Goal: Task Accomplishment & Management: Manage account settings

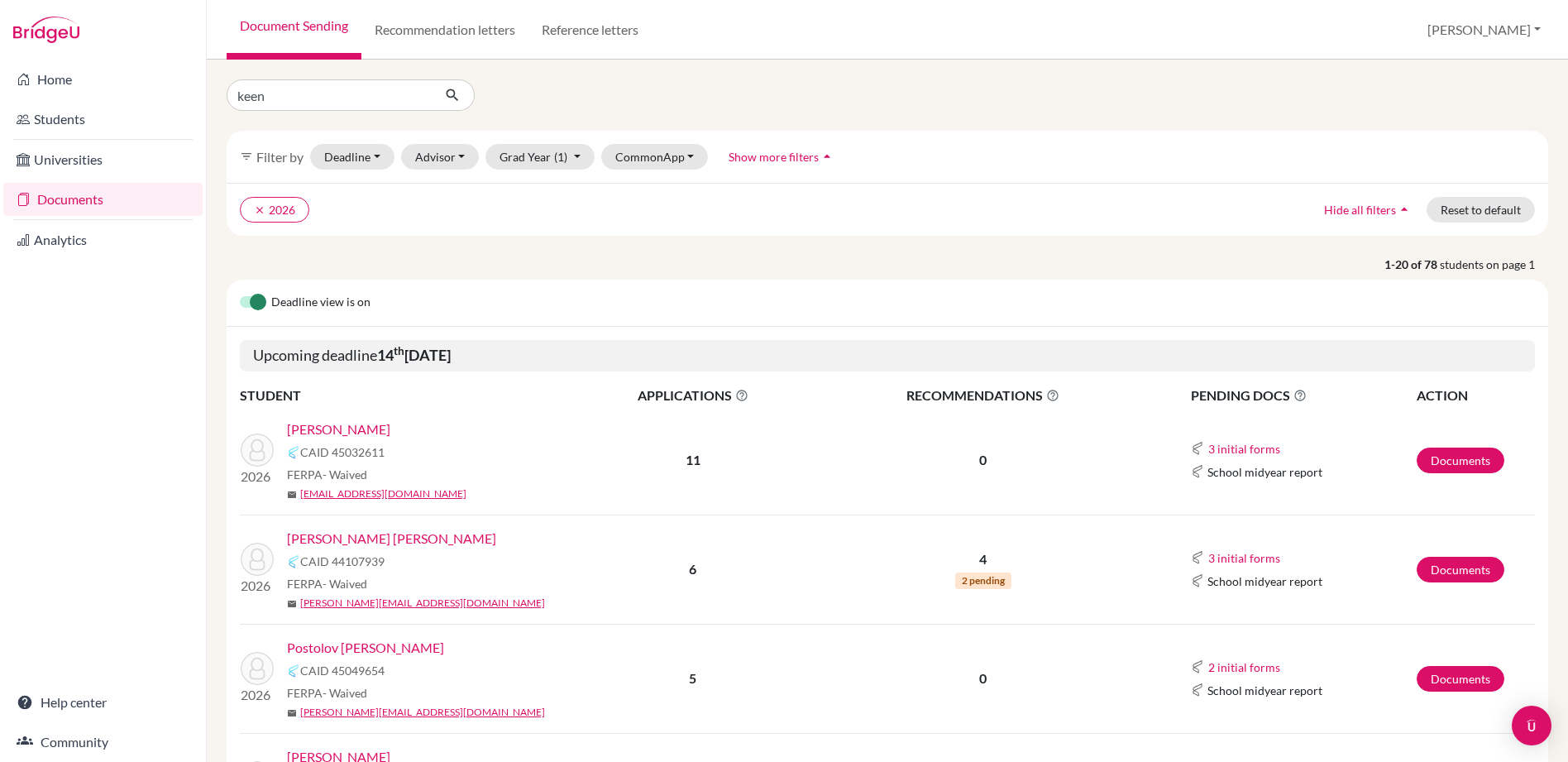
type input "keen"
click at [446, 92] on icon "submit" at bounding box center [452, 95] width 16 height 16
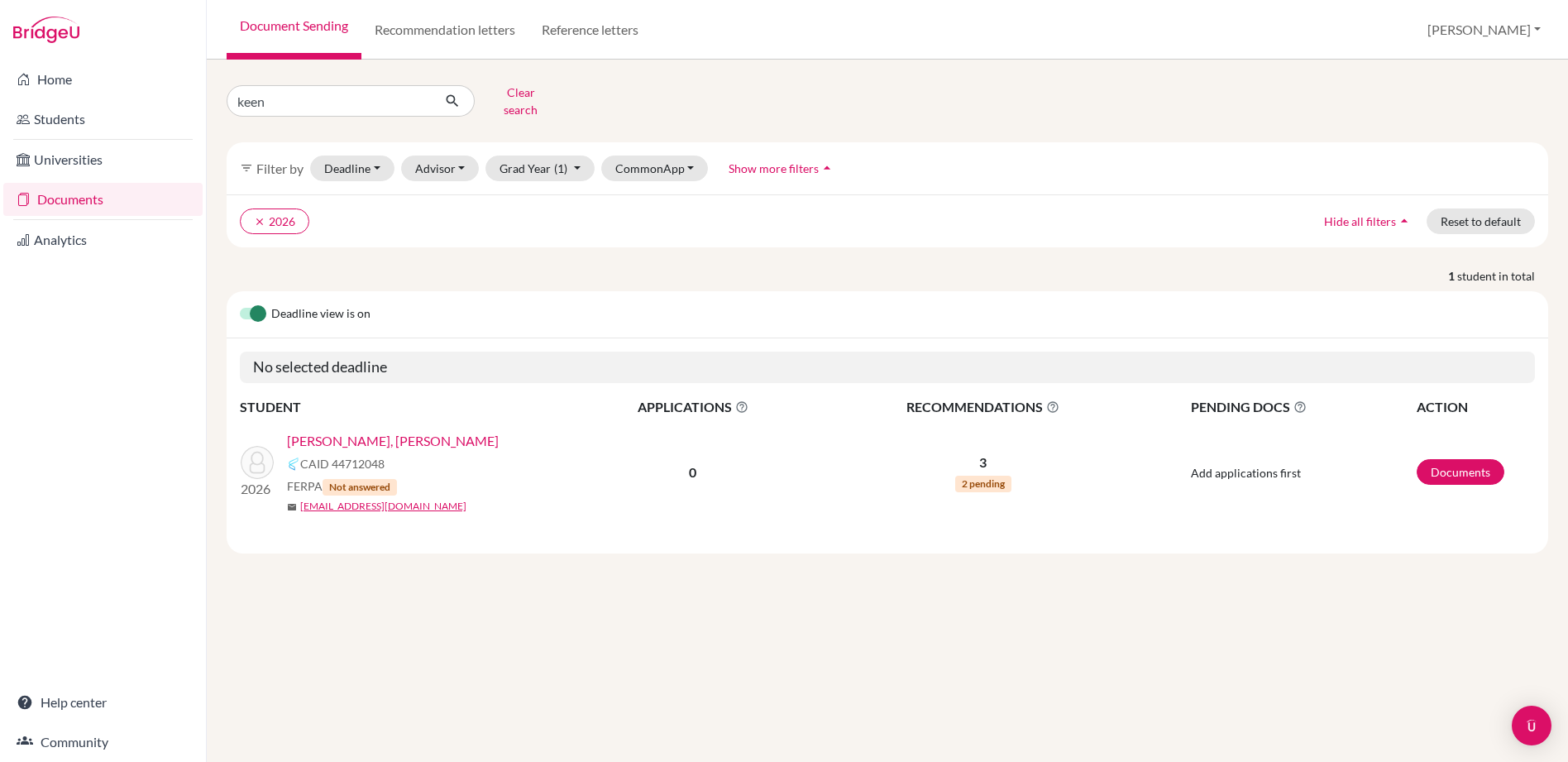
click at [370, 431] on link "[PERSON_NAME], [PERSON_NAME]" at bounding box center [393, 441] width 212 height 20
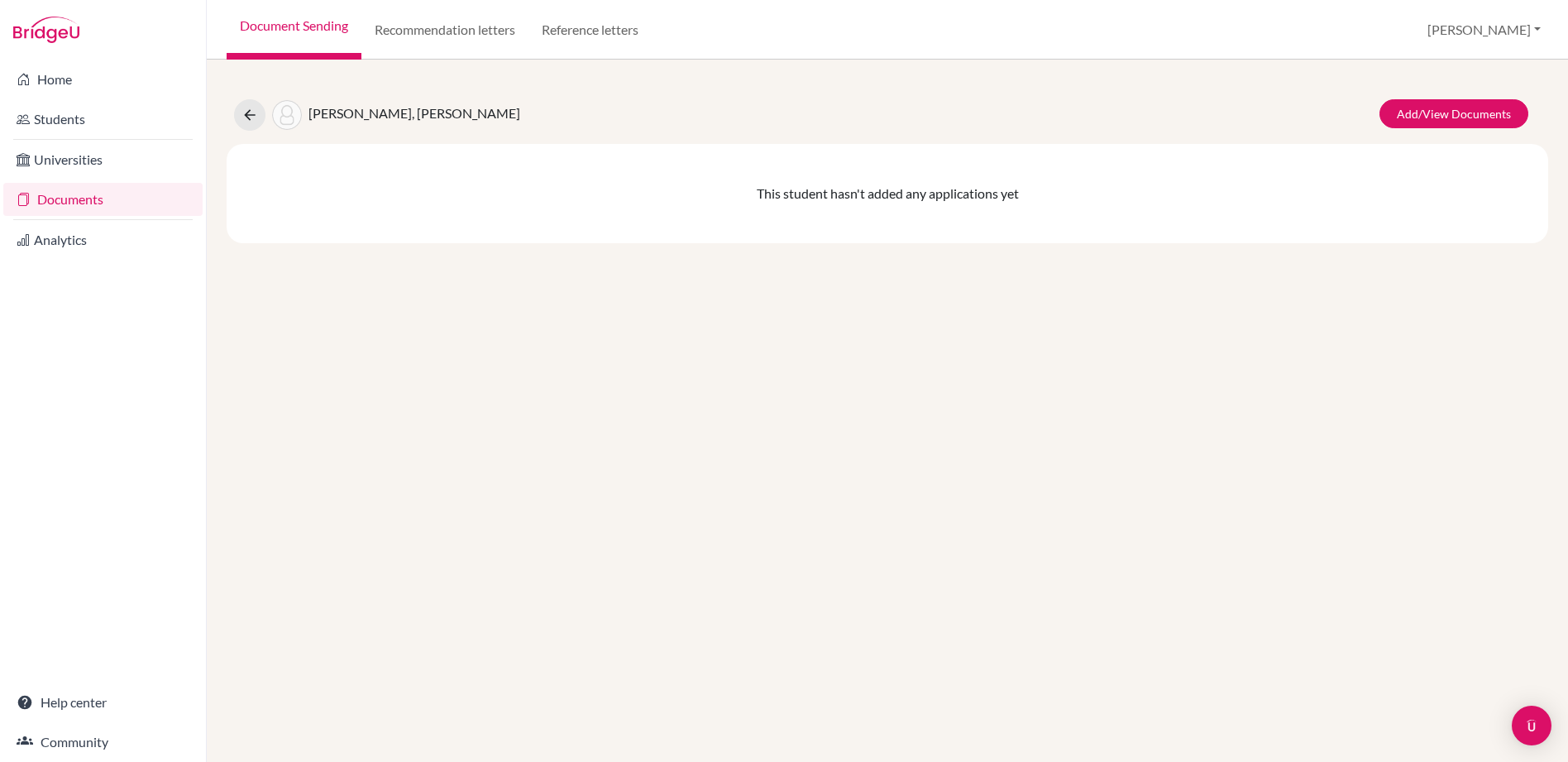
click at [61, 201] on link "Documents" at bounding box center [102, 199] width 200 height 33
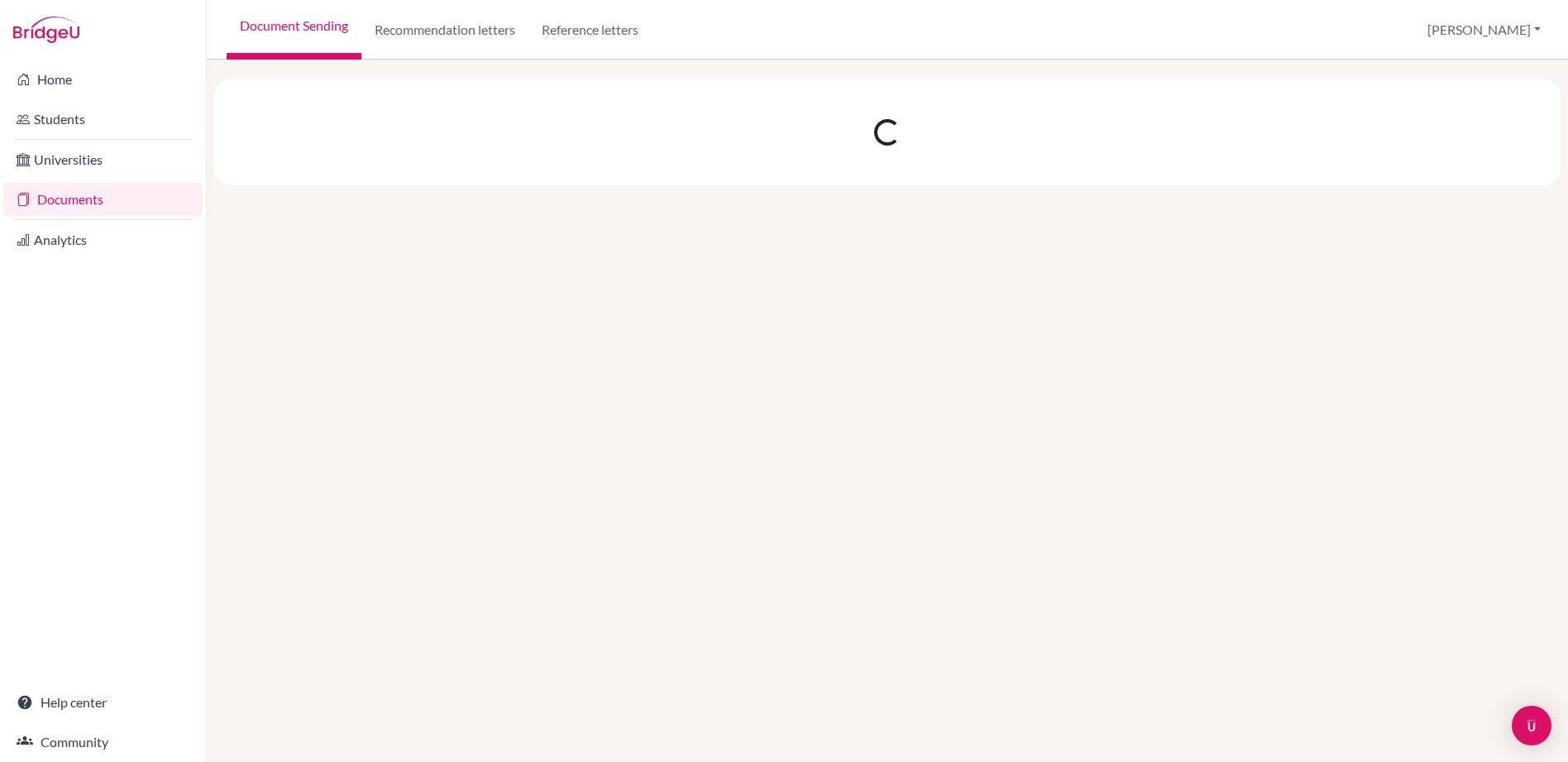
click at [75, 165] on link "Universities" at bounding box center [102, 160] width 200 height 33
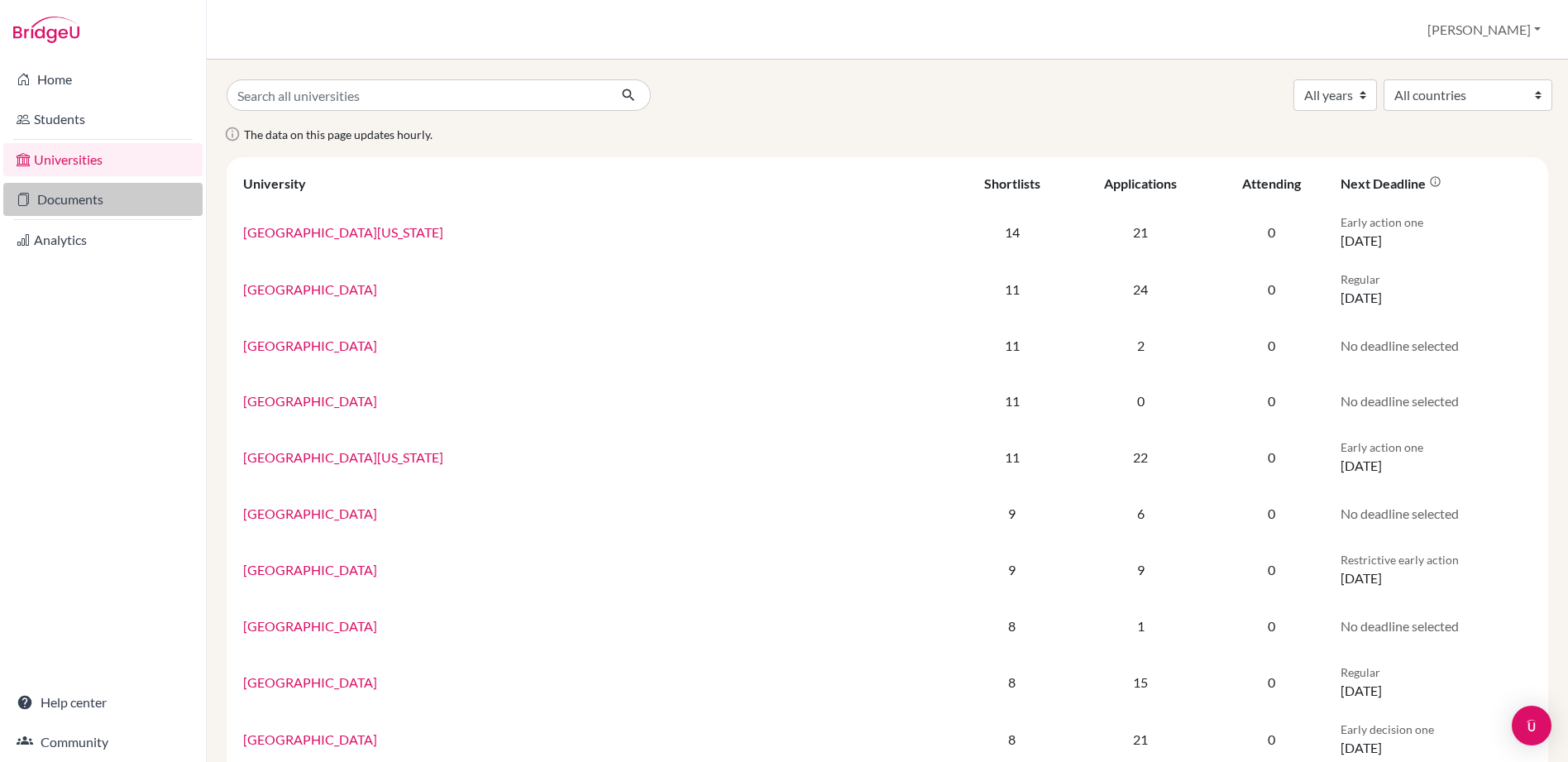
click at [74, 191] on link "Documents" at bounding box center [102, 199] width 200 height 33
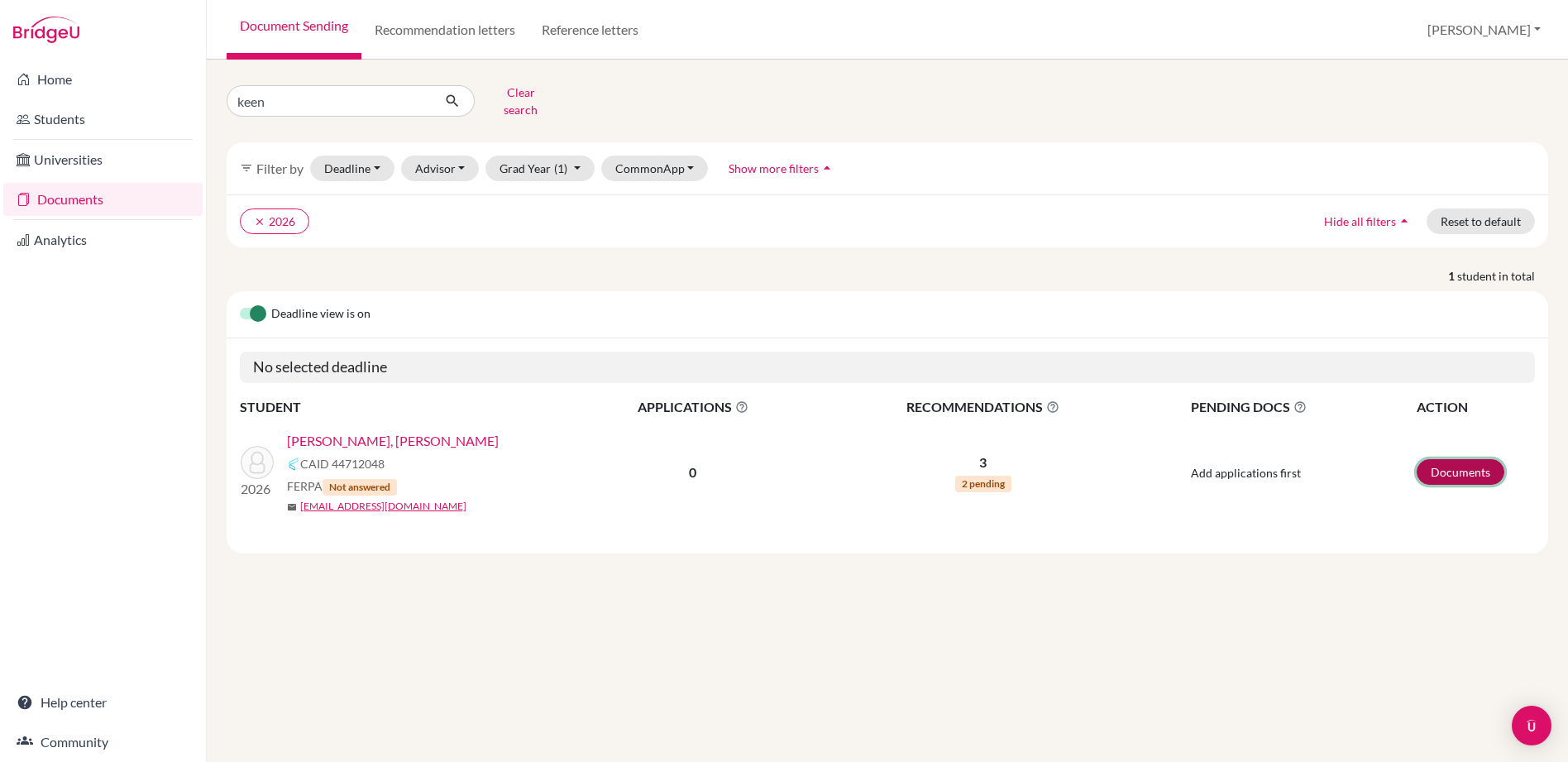
click at [1467, 464] on link "Documents" at bounding box center [1461, 471] width 88 height 26
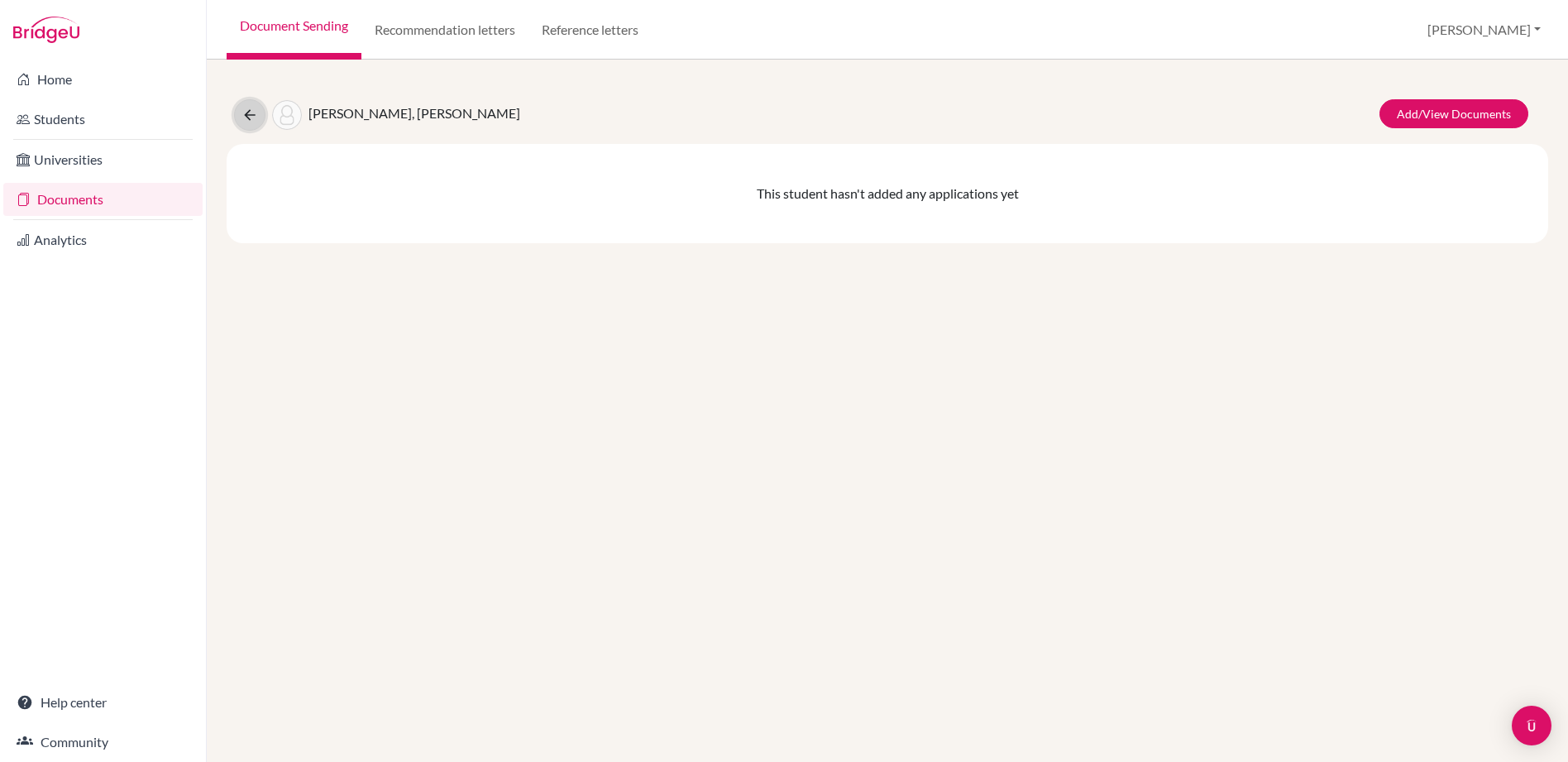
click at [254, 117] on icon at bounding box center [249, 115] width 16 height 16
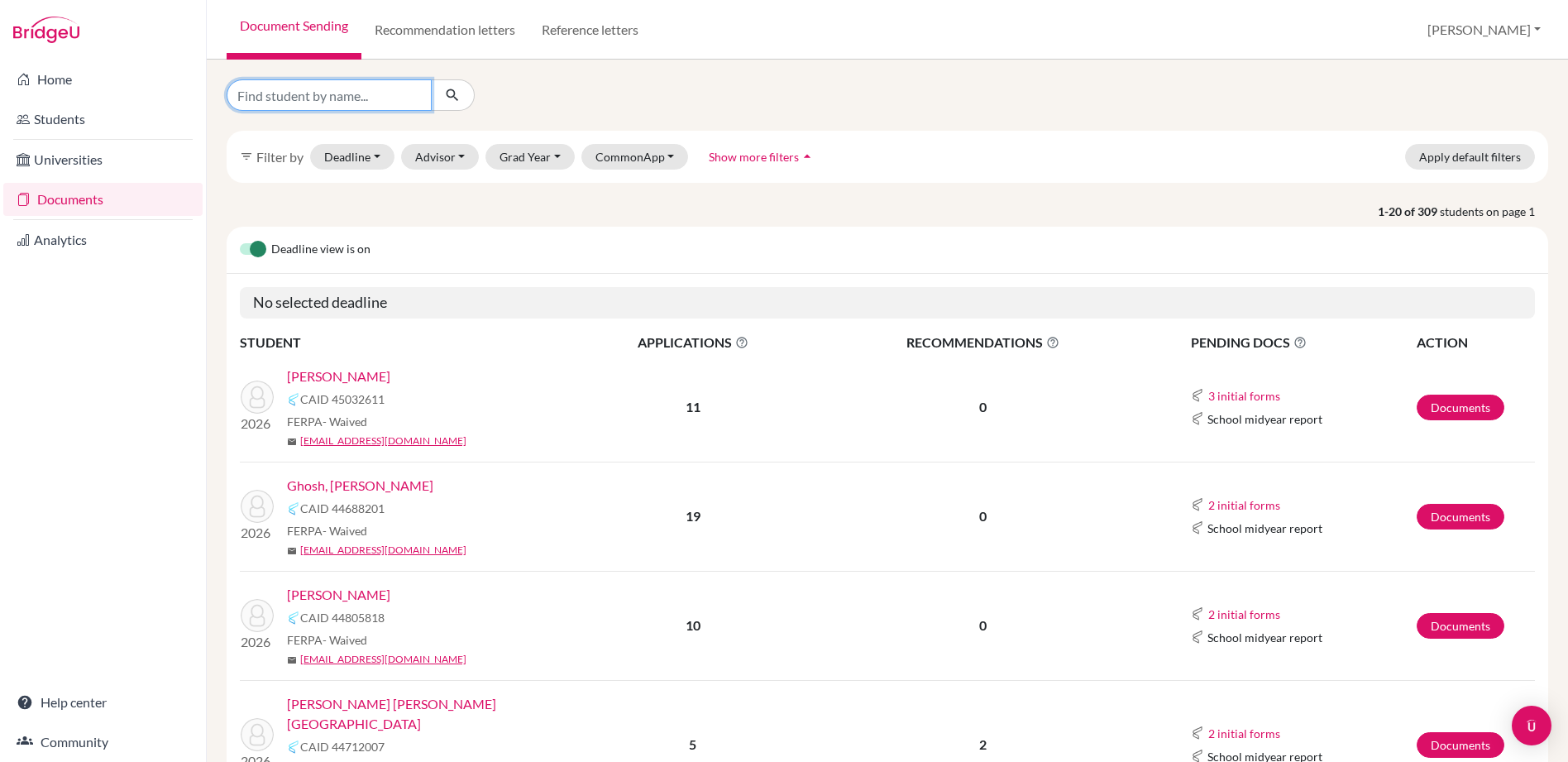
click at [334, 89] on input "Find student by name..." at bounding box center [329, 95] width 205 height 32
type input "keen"
click at [453, 95] on icon "submit" at bounding box center [452, 95] width 16 height 16
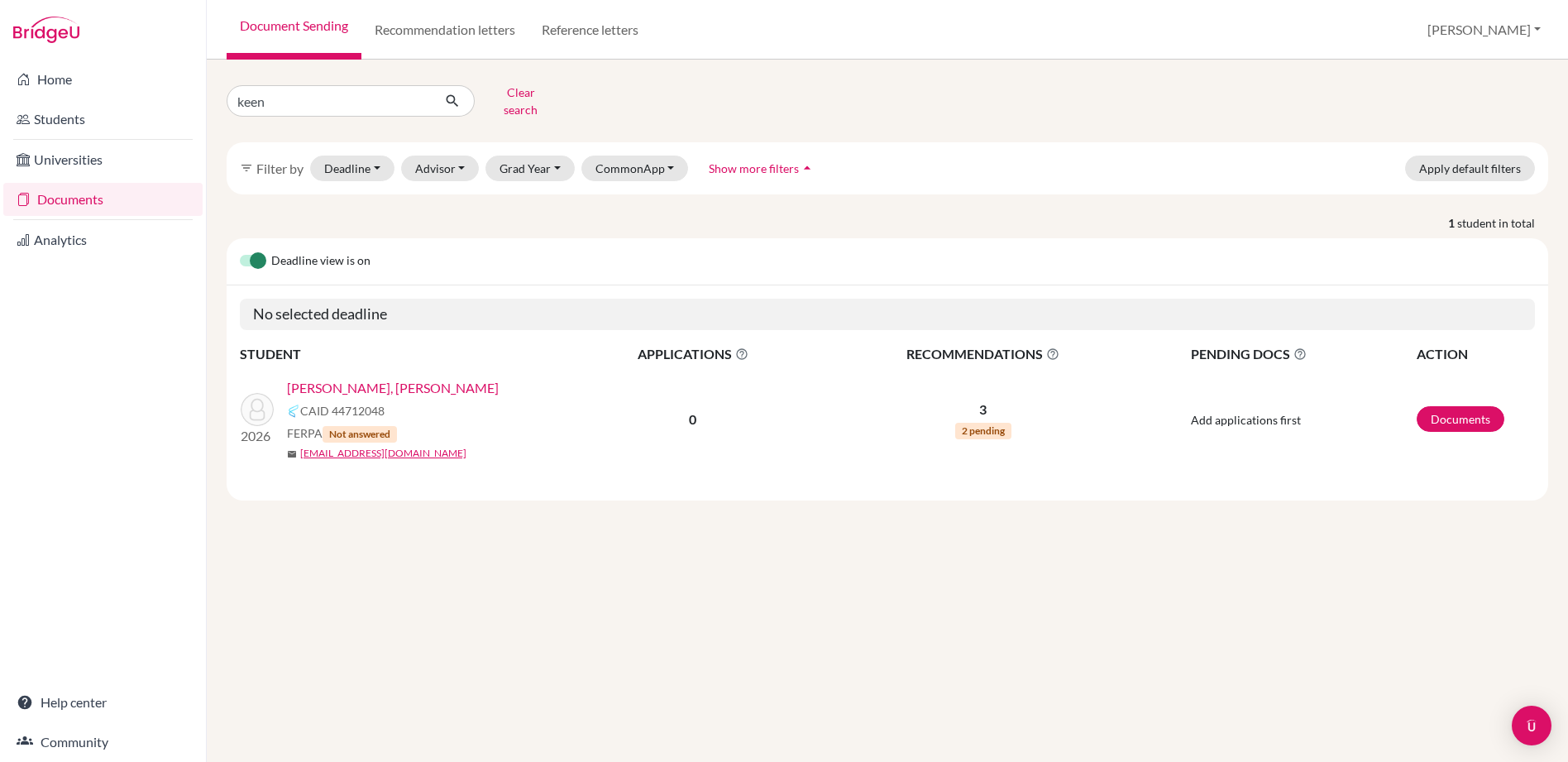
click at [383, 379] on link "[PERSON_NAME], [PERSON_NAME]" at bounding box center [393, 388] width 212 height 20
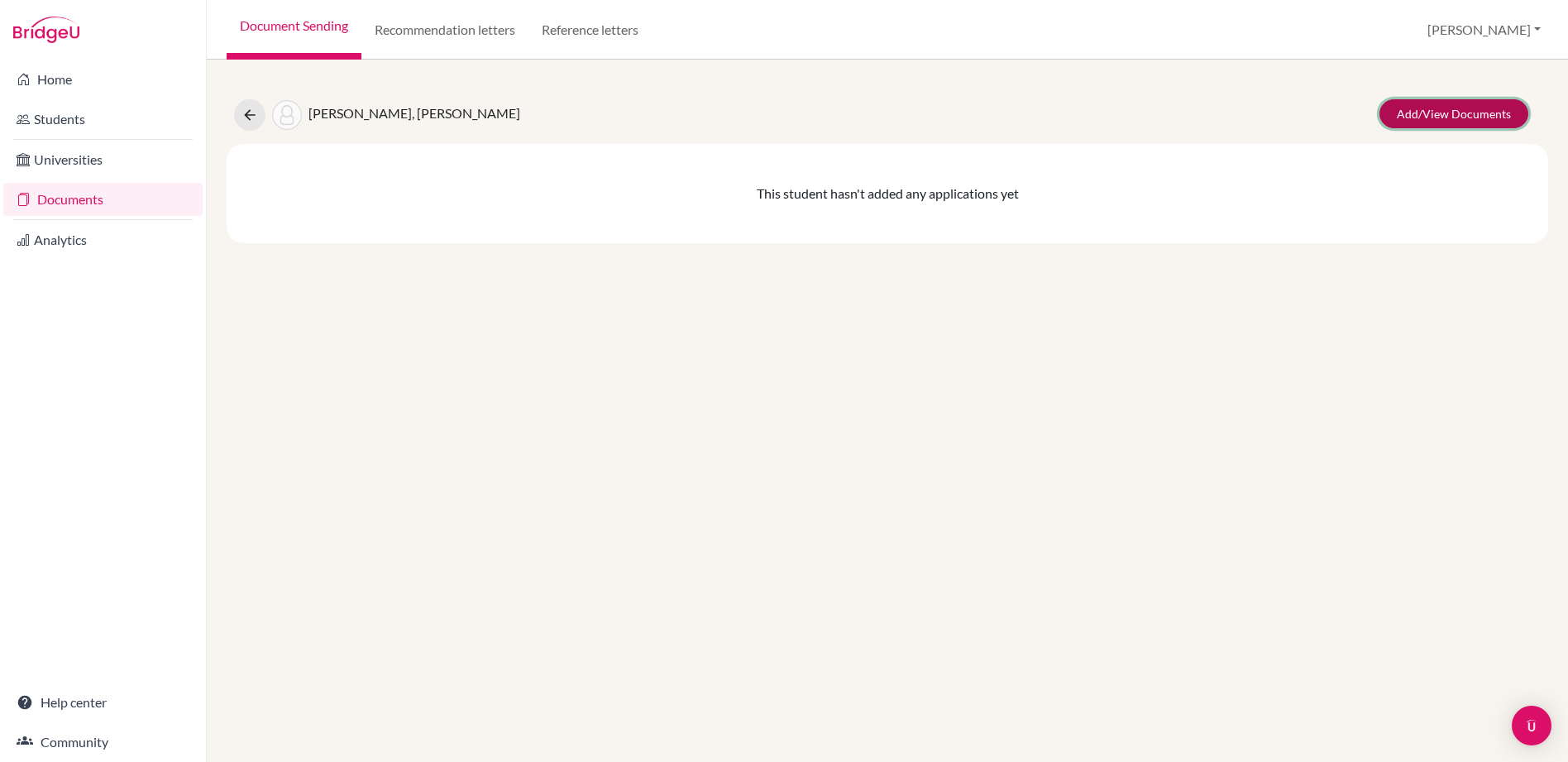
click at [1469, 110] on link "Add/View Documents" at bounding box center [1454, 114] width 149 height 29
